Goal: Check status: Check status

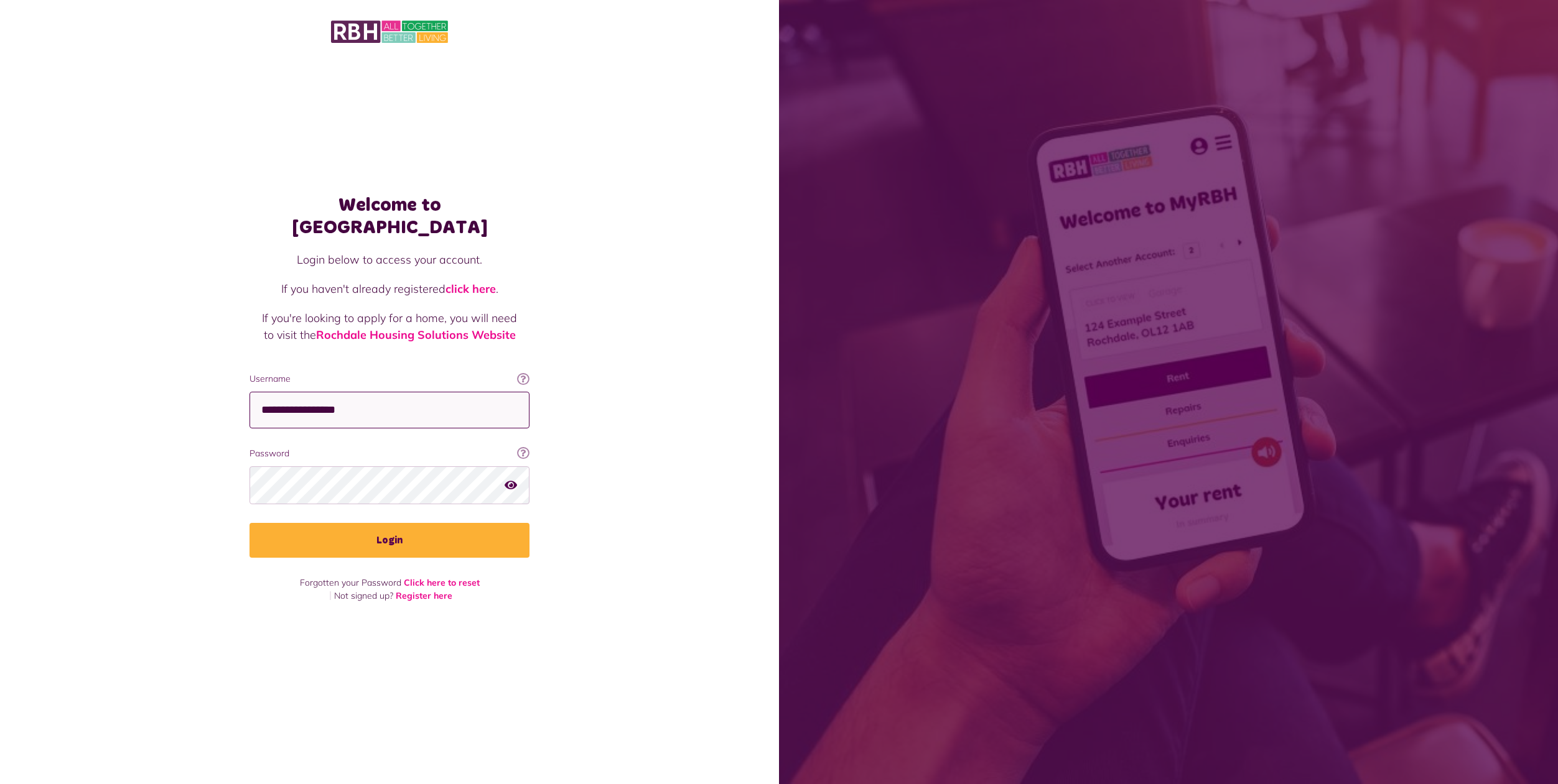
type input "**********"
click at [390, 530] on button "Login" at bounding box center [390, 540] width 280 height 35
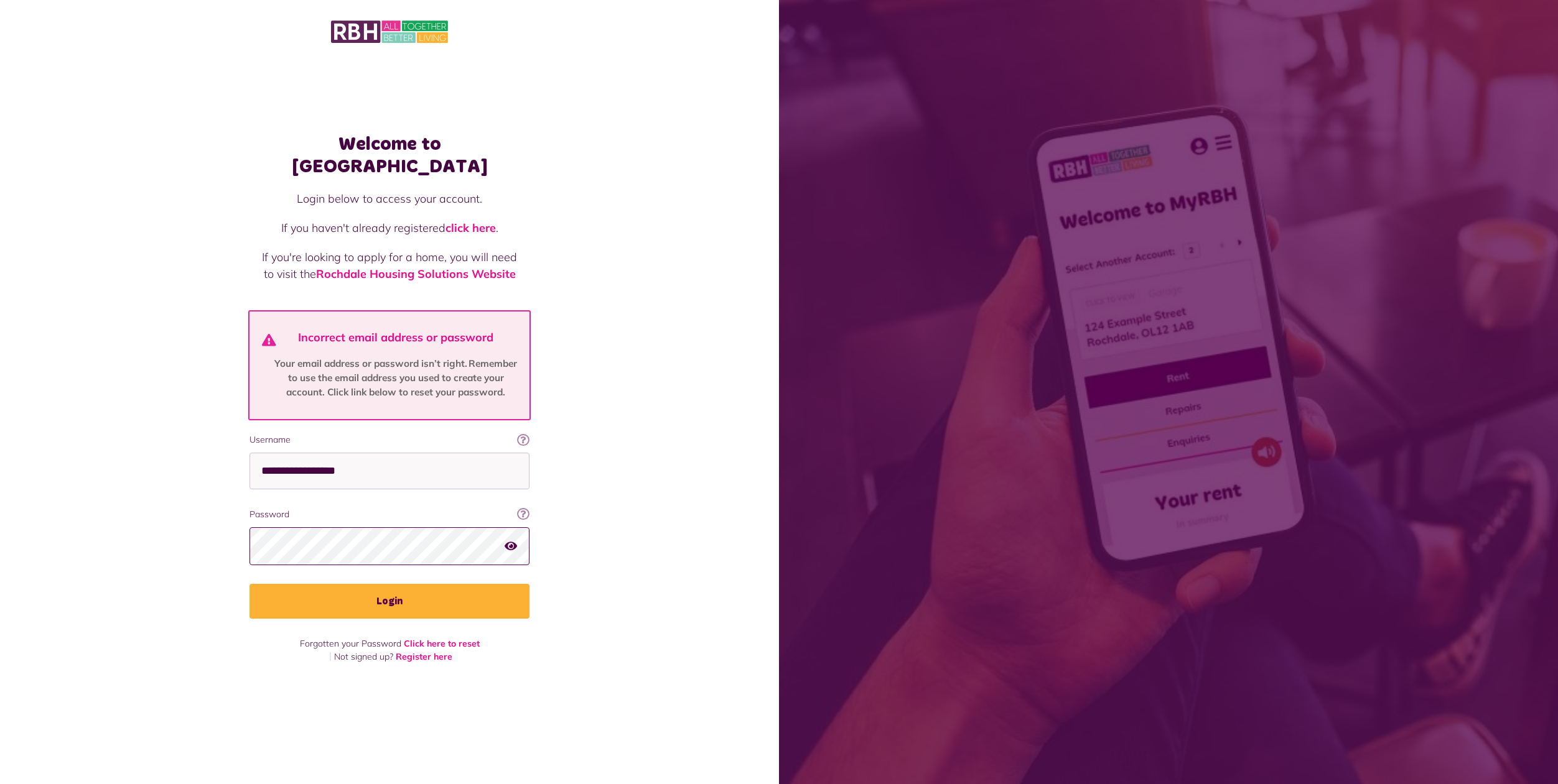
click at [390, 590] on button "Login" at bounding box center [390, 601] width 280 height 35
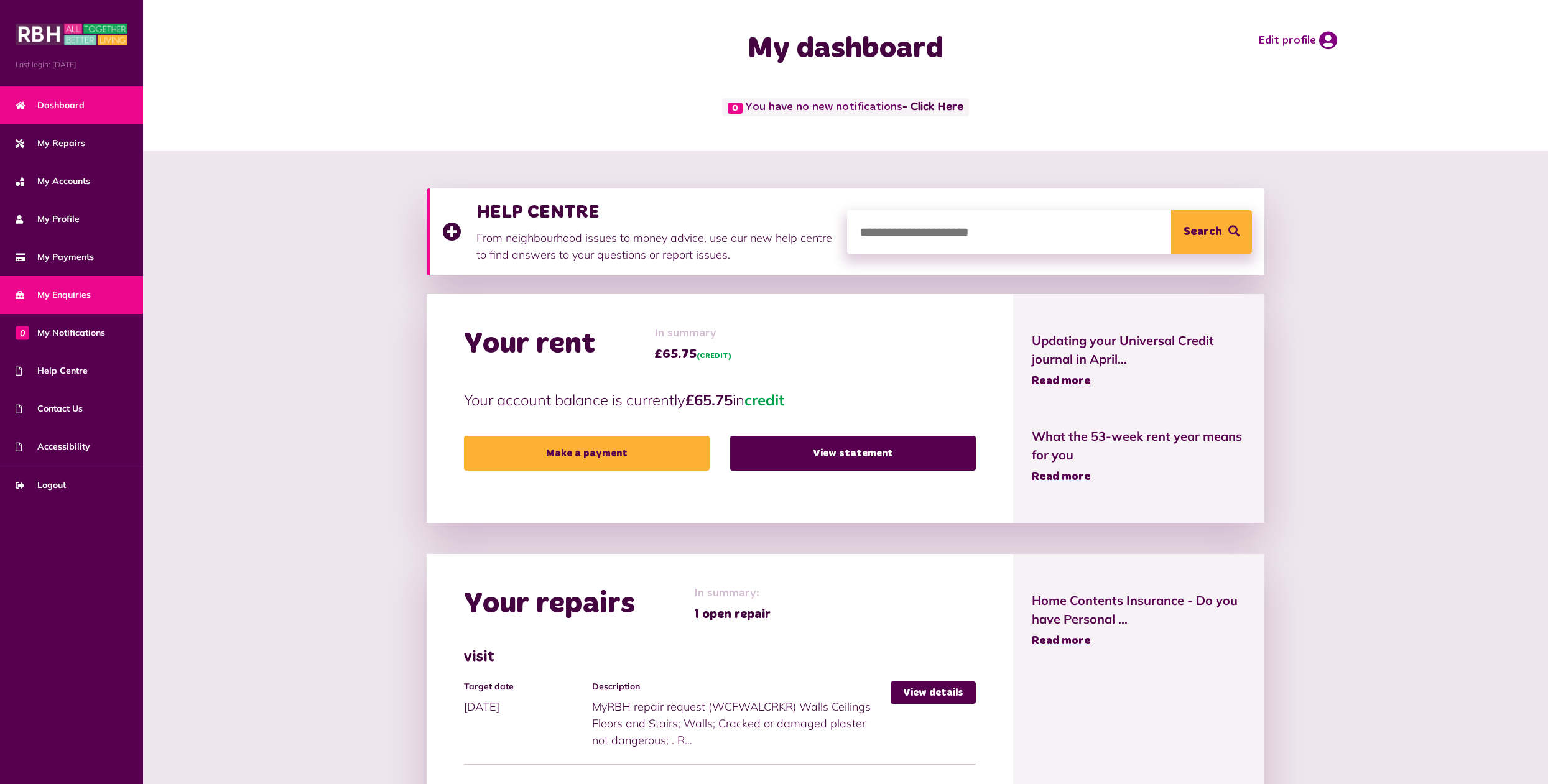
click at [68, 302] on span "My Enquiries" at bounding box center [54, 296] width 75 height 13
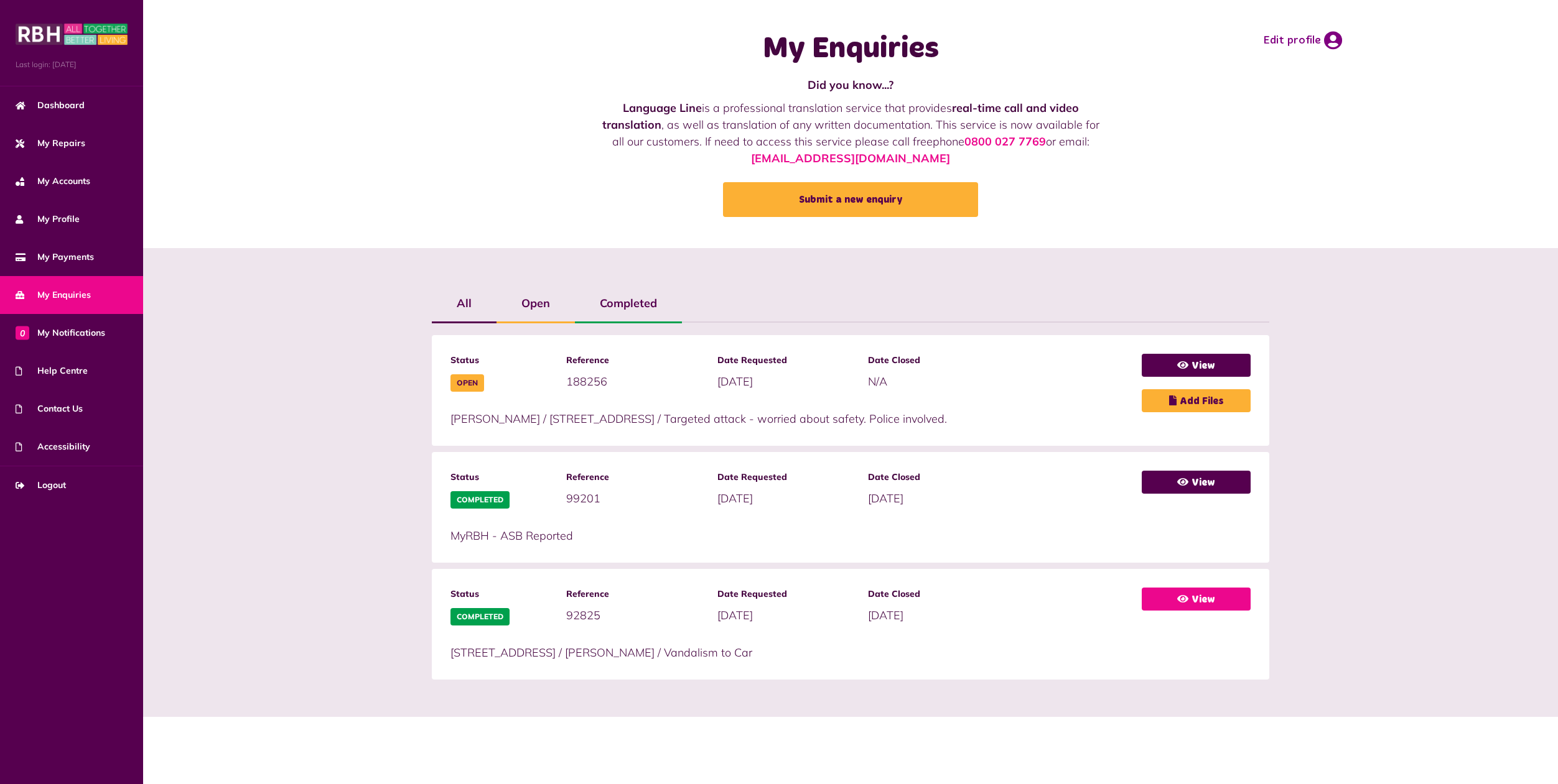
click at [1198, 602] on link "View" at bounding box center [1197, 599] width 109 height 23
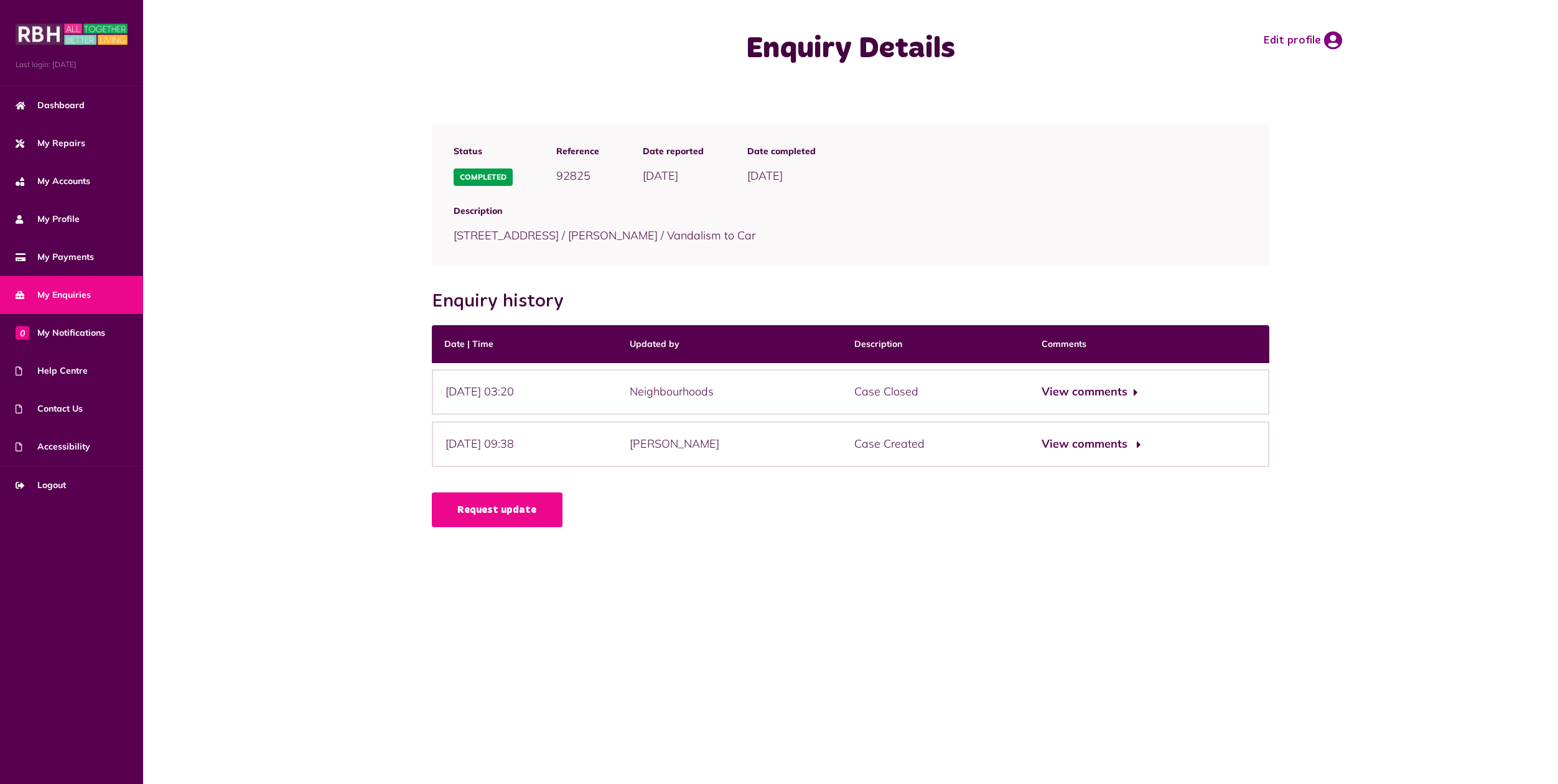
click at [1130, 442] on button "View comments" at bounding box center [1090, 445] width 96 height 18
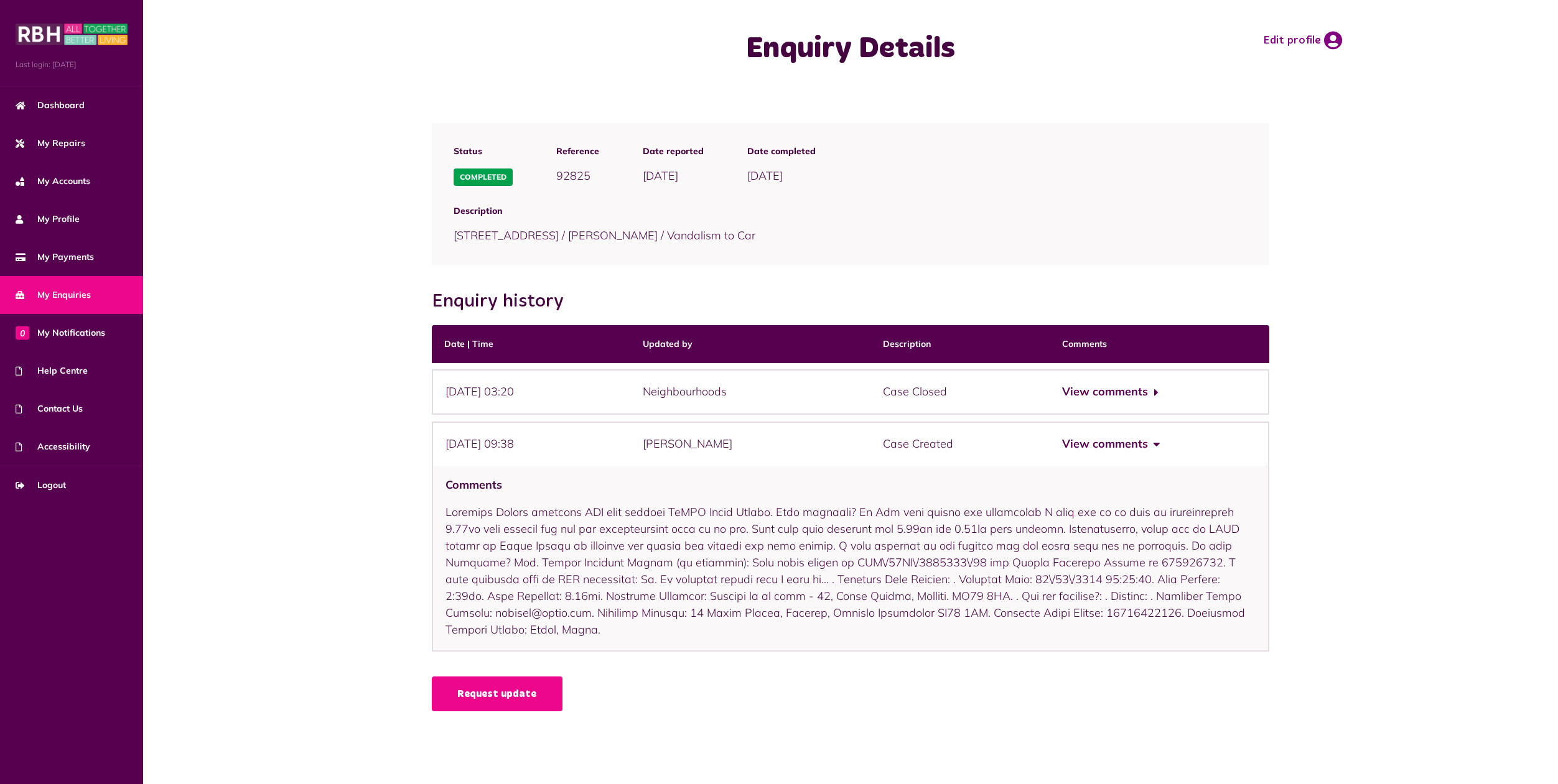
click at [49, 296] on span "My Enquiries" at bounding box center [54, 296] width 75 height 13
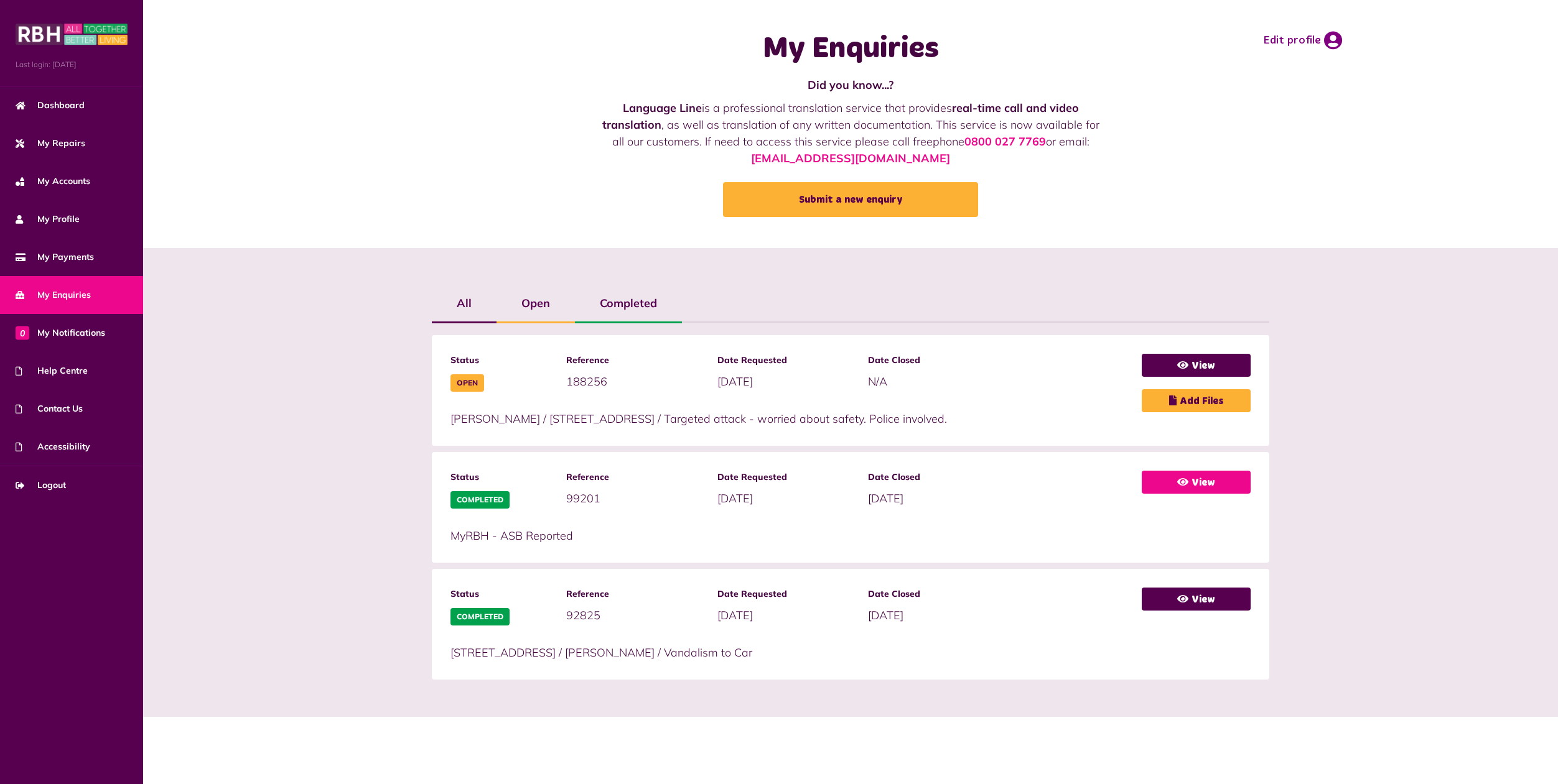
click at [1215, 479] on link "View" at bounding box center [1197, 482] width 109 height 23
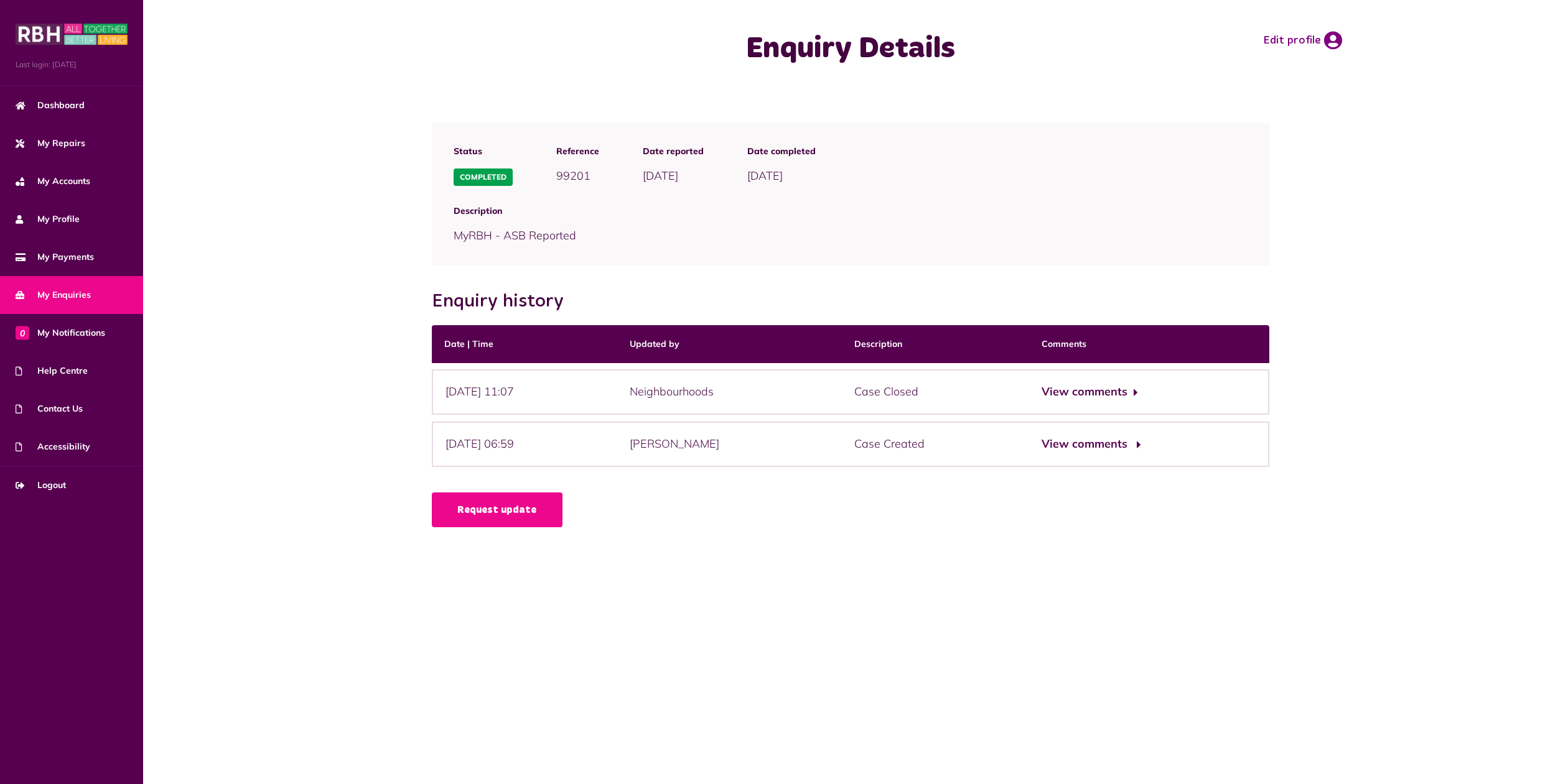
click at [1137, 441] on button "View comments" at bounding box center [1090, 445] width 96 height 18
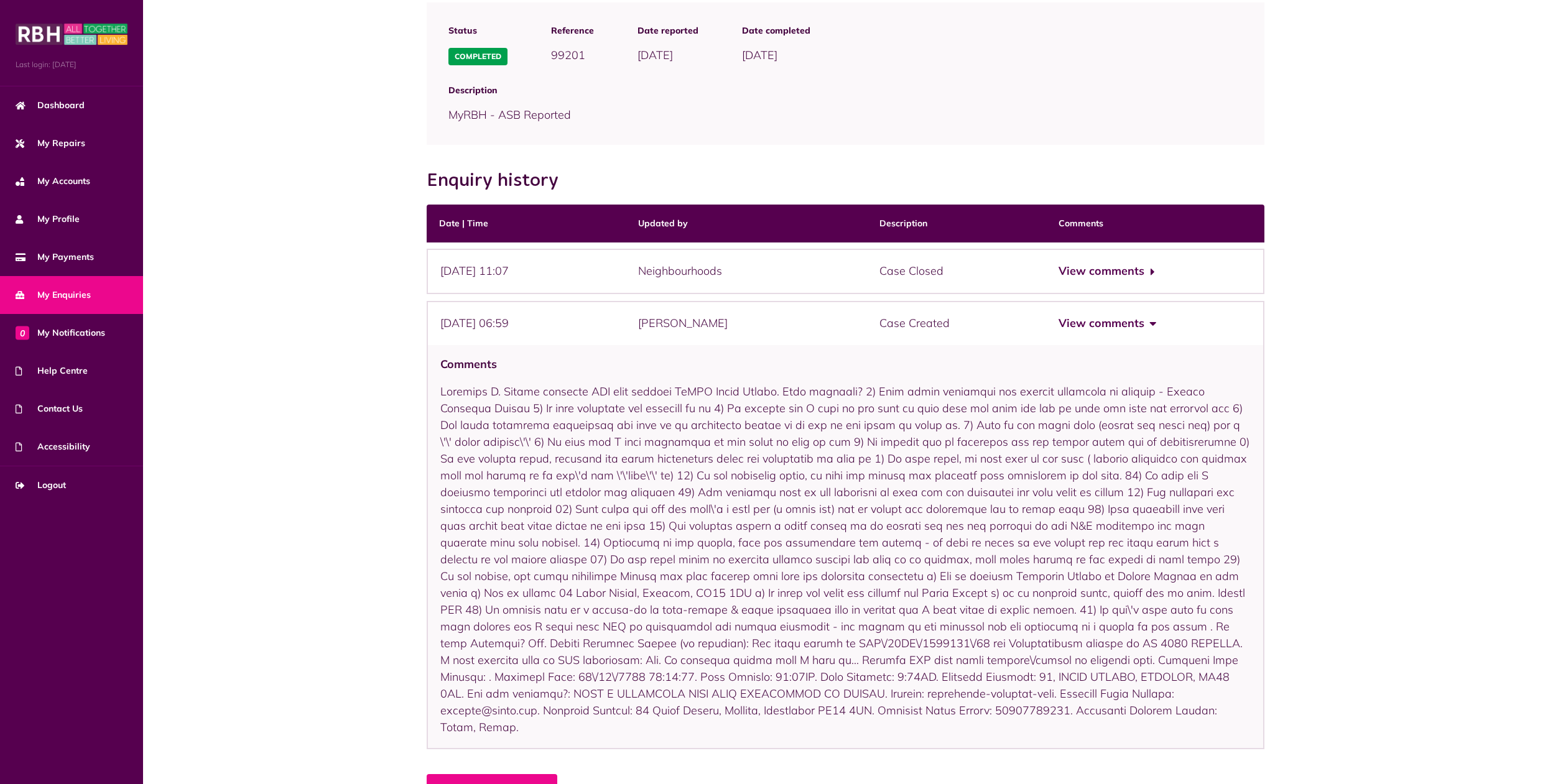
scroll to position [147, 0]
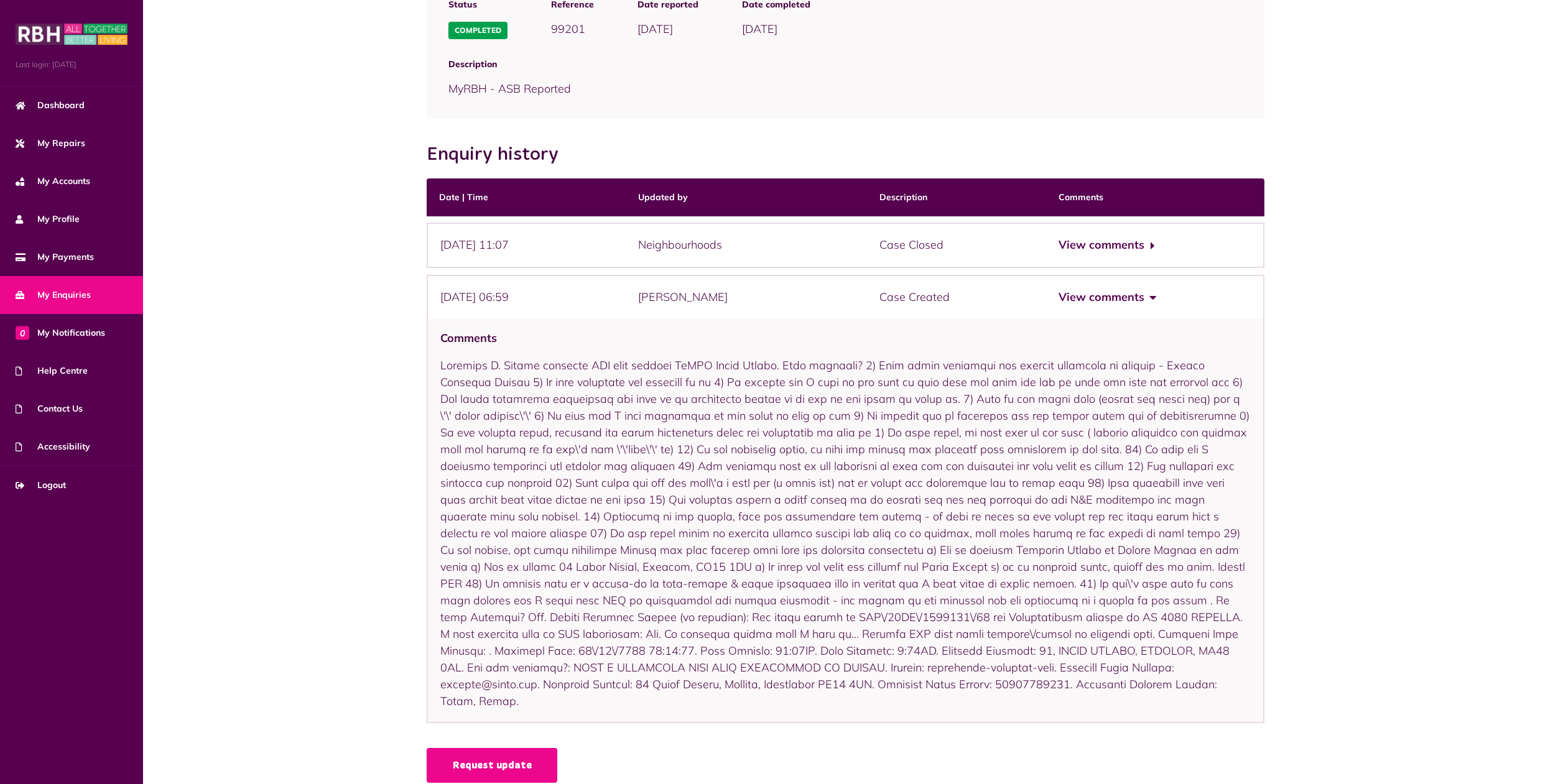
click at [63, 291] on span "My Enquiries" at bounding box center [54, 296] width 75 height 13
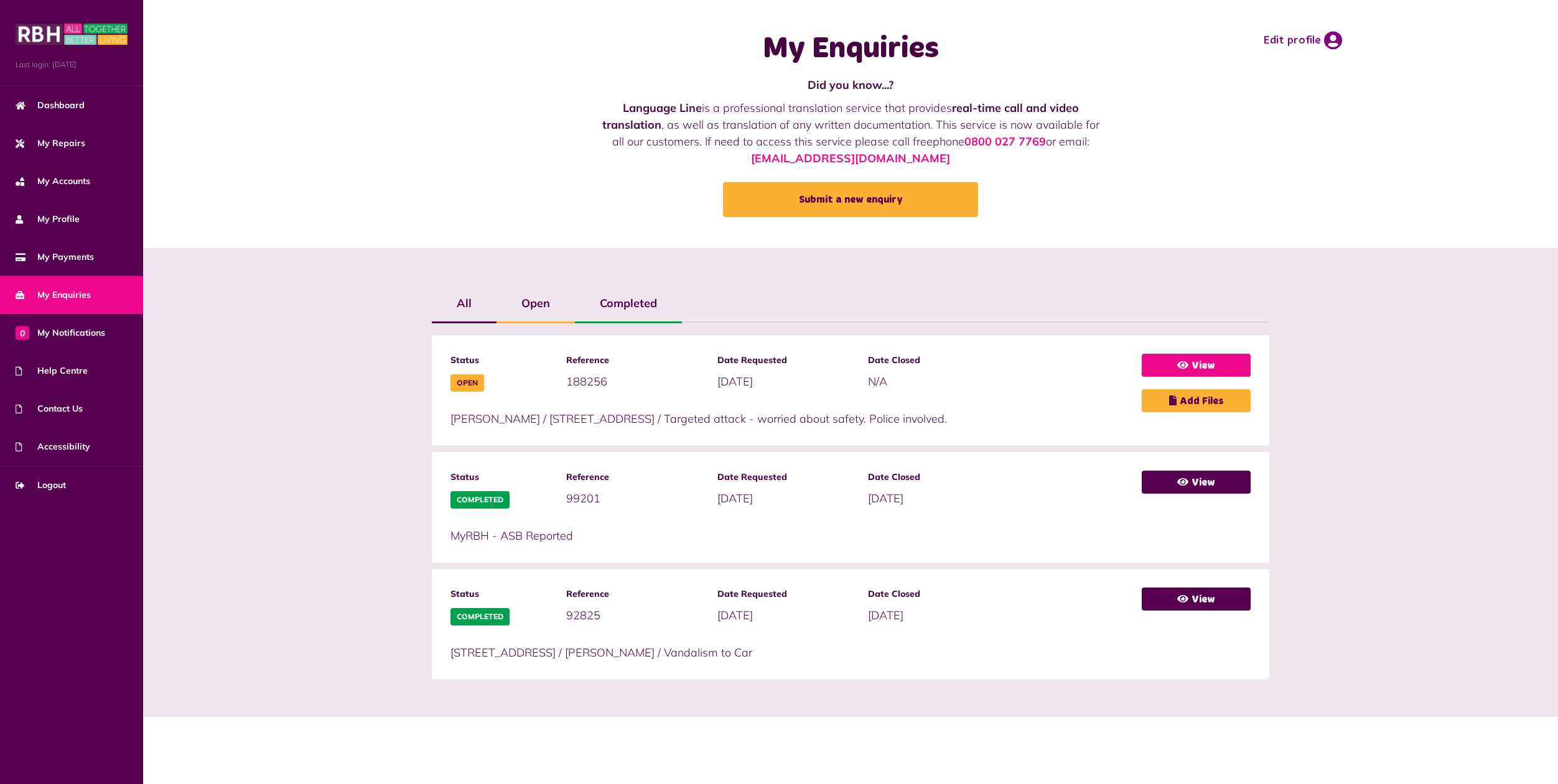
click at [1205, 364] on link "View" at bounding box center [1197, 365] width 109 height 23
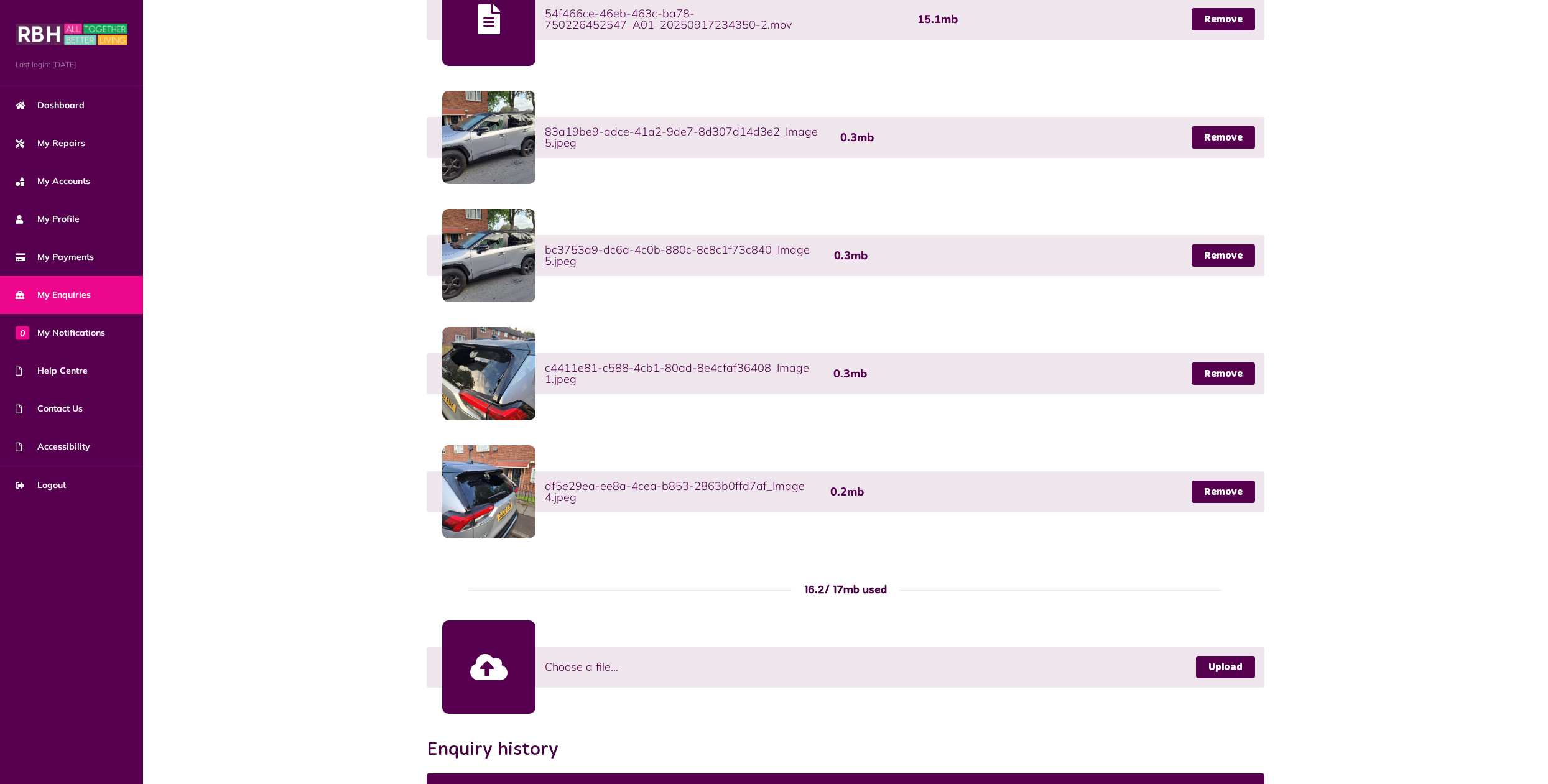
scroll to position [575, 0]
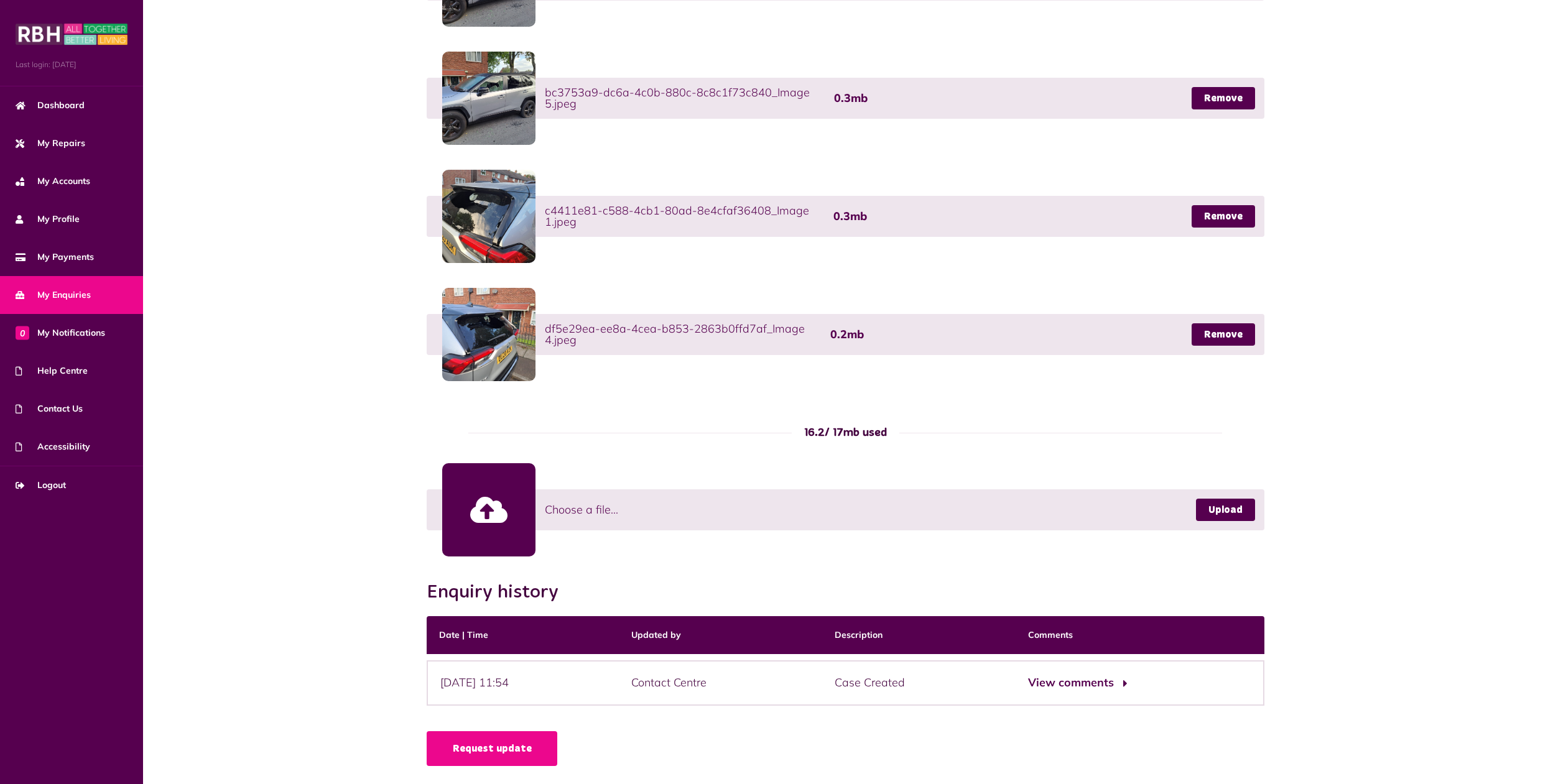
click at [1102, 680] on button "View comments" at bounding box center [1076, 683] width 96 height 18
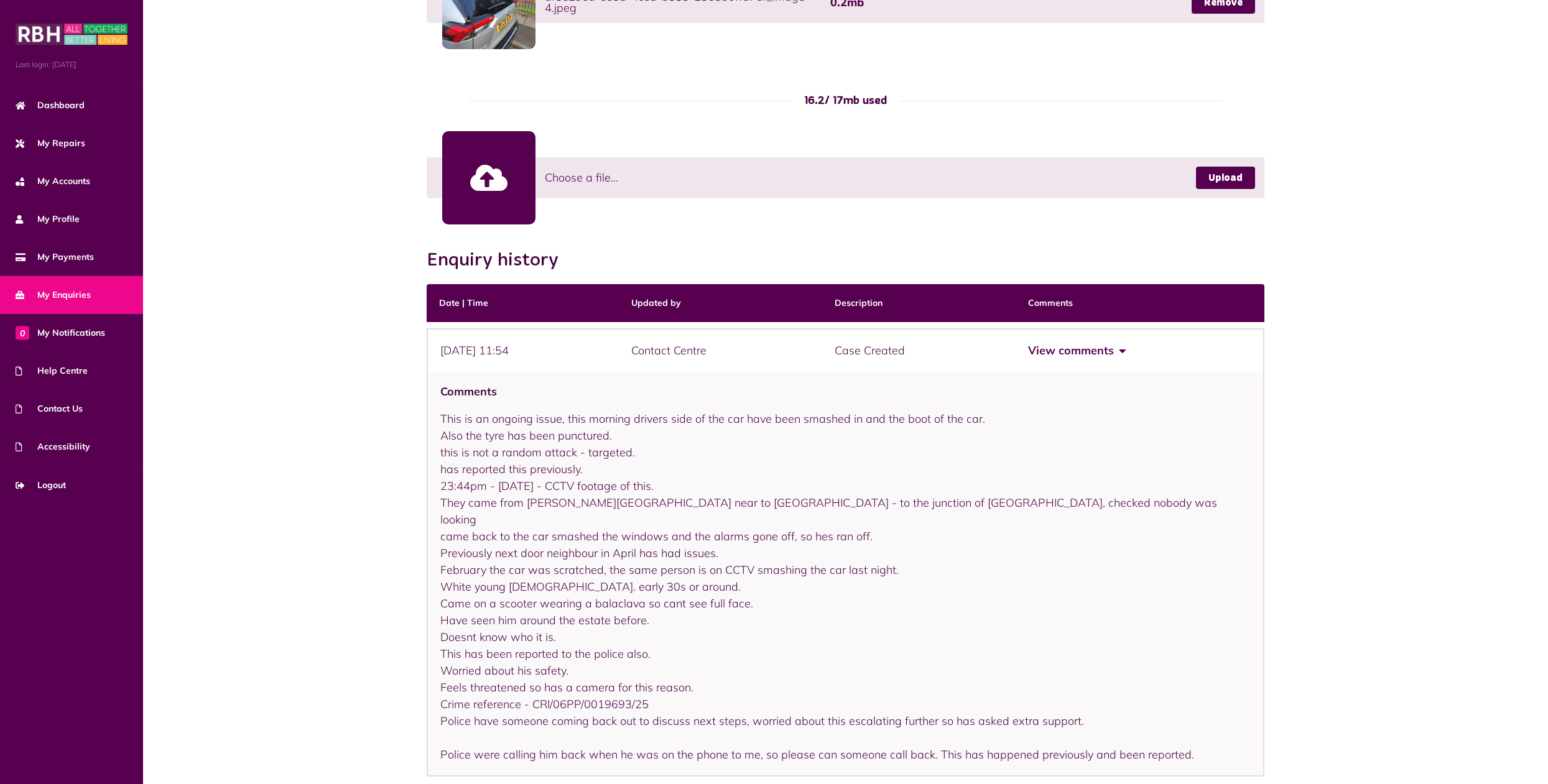
scroll to position [961, 0]
